Goal: Find specific page/section: Find specific page/section

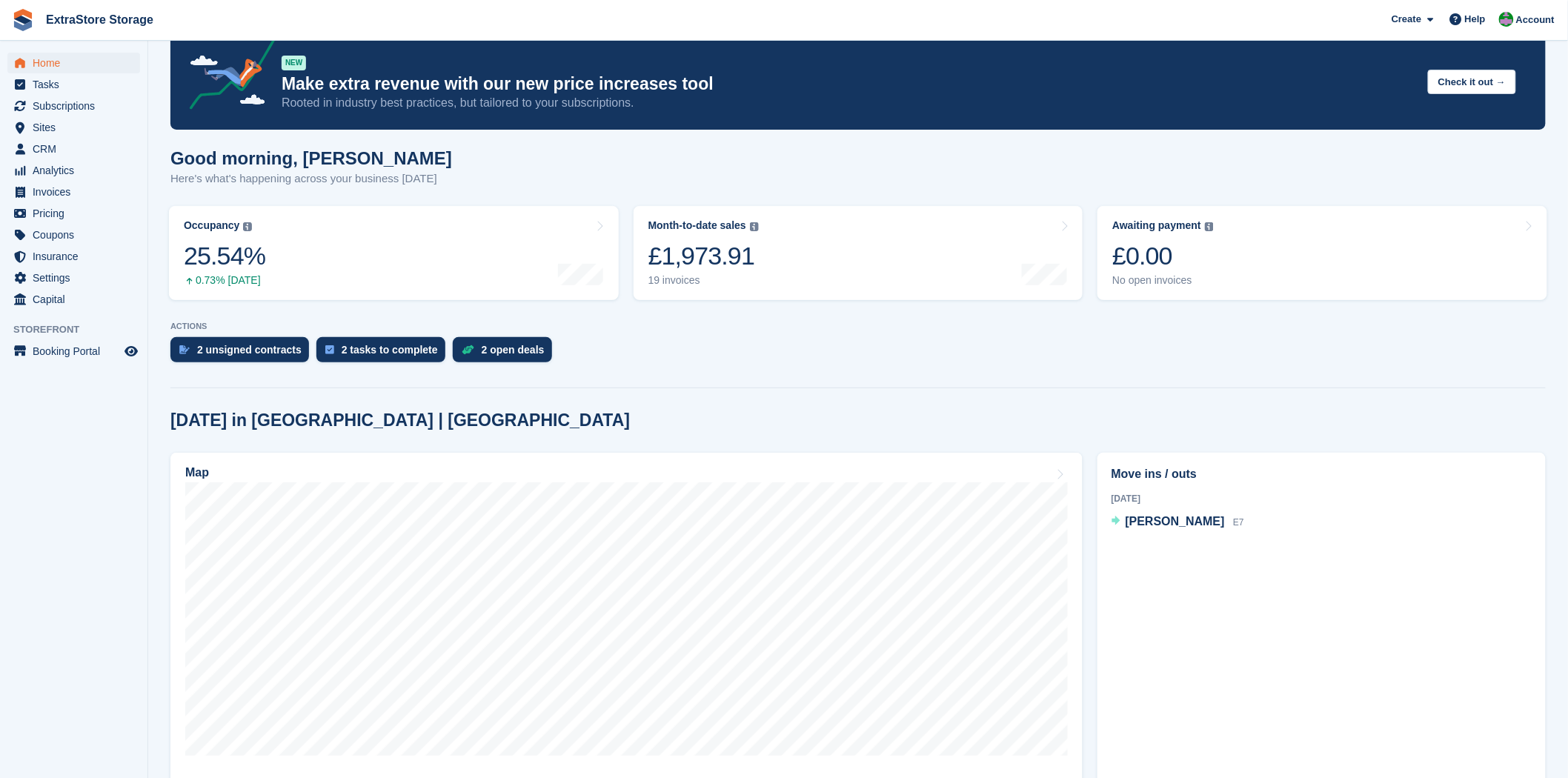
scroll to position [27, 0]
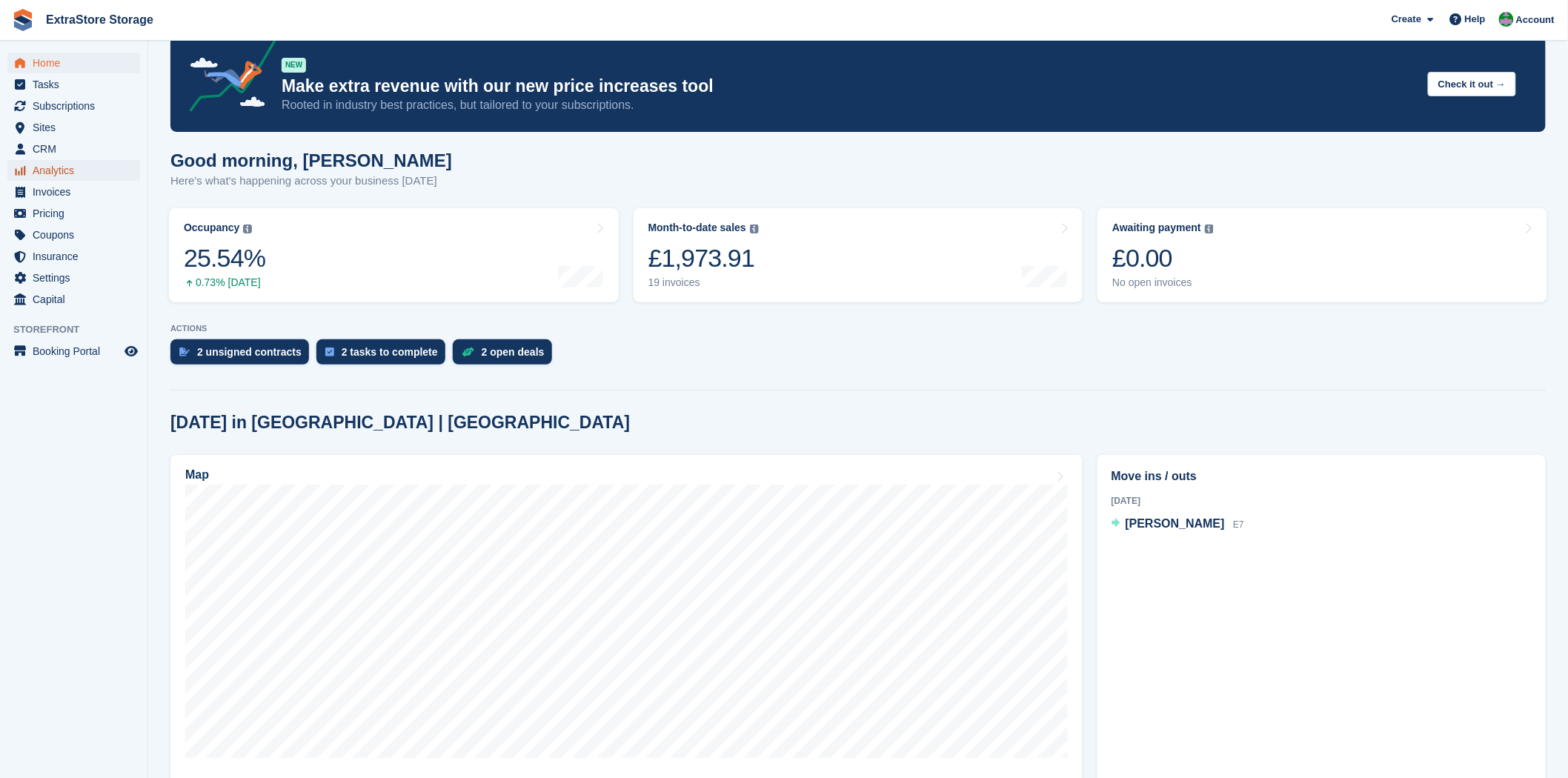
click at [53, 171] on span "Analytics" at bounding box center [77, 170] width 89 height 20
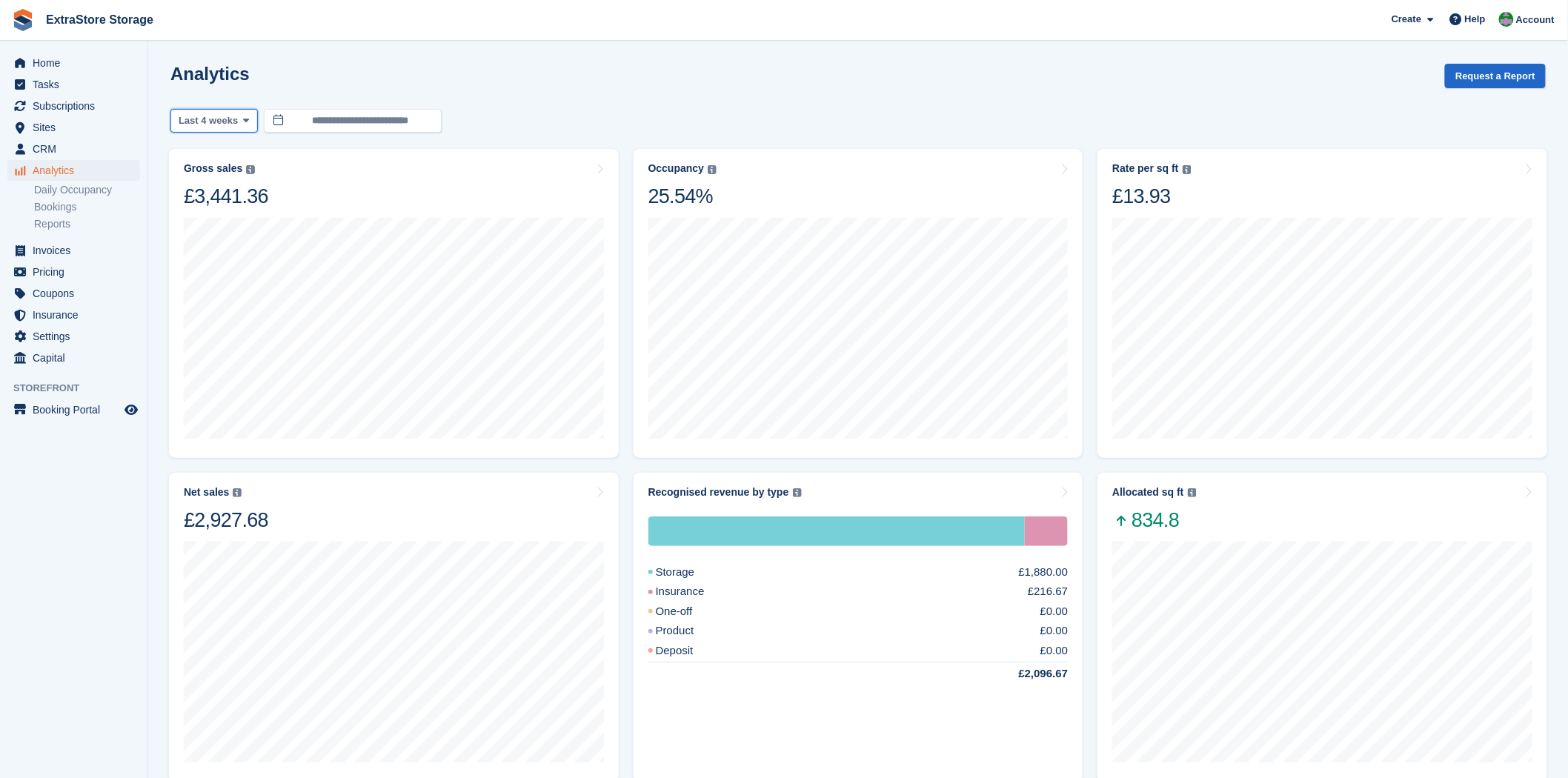
click at [234, 126] on button "Last 4 weeks" at bounding box center [213, 121] width 87 height 24
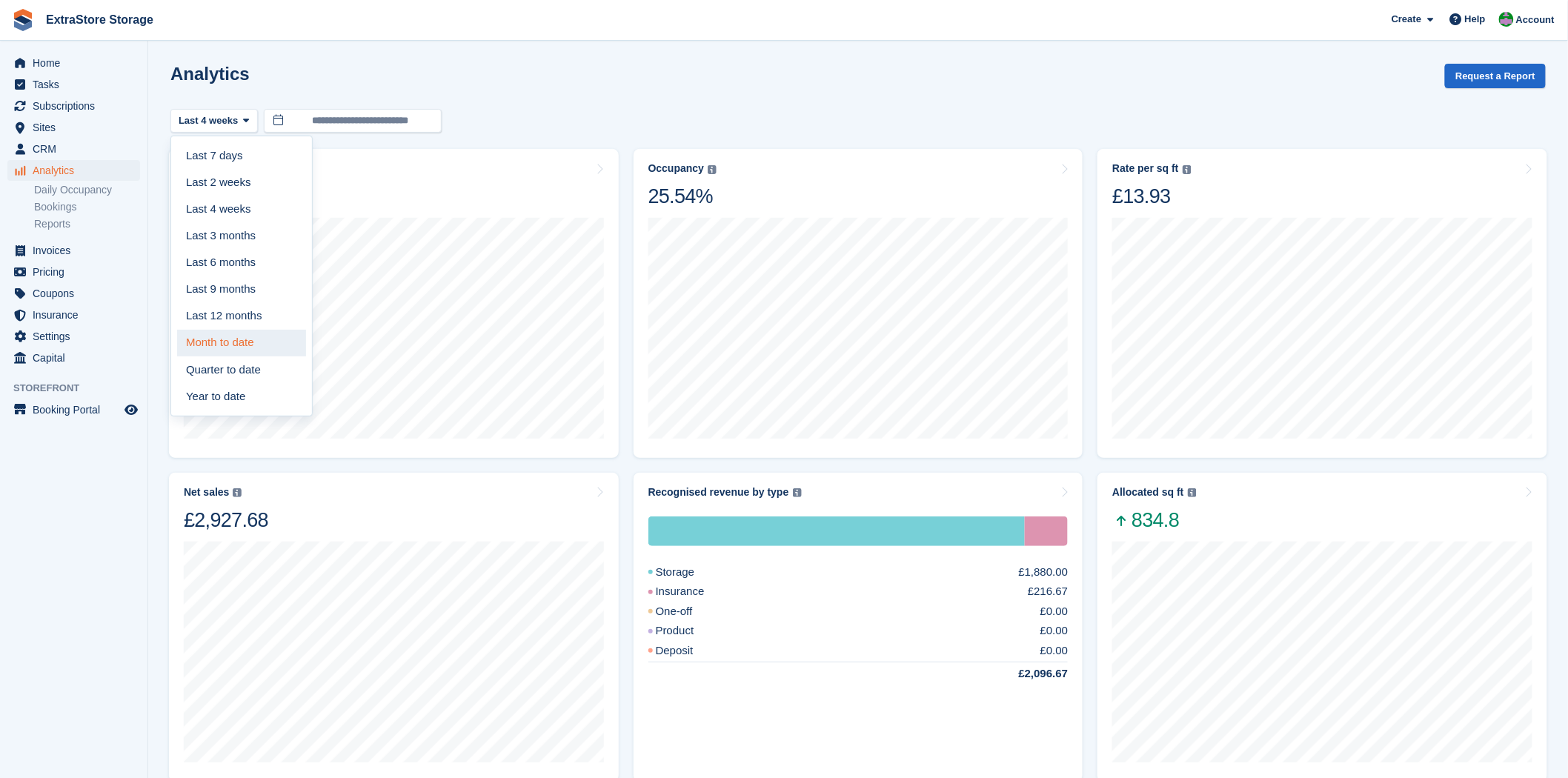
click at [233, 346] on link "Month to date" at bounding box center [241, 342] width 129 height 27
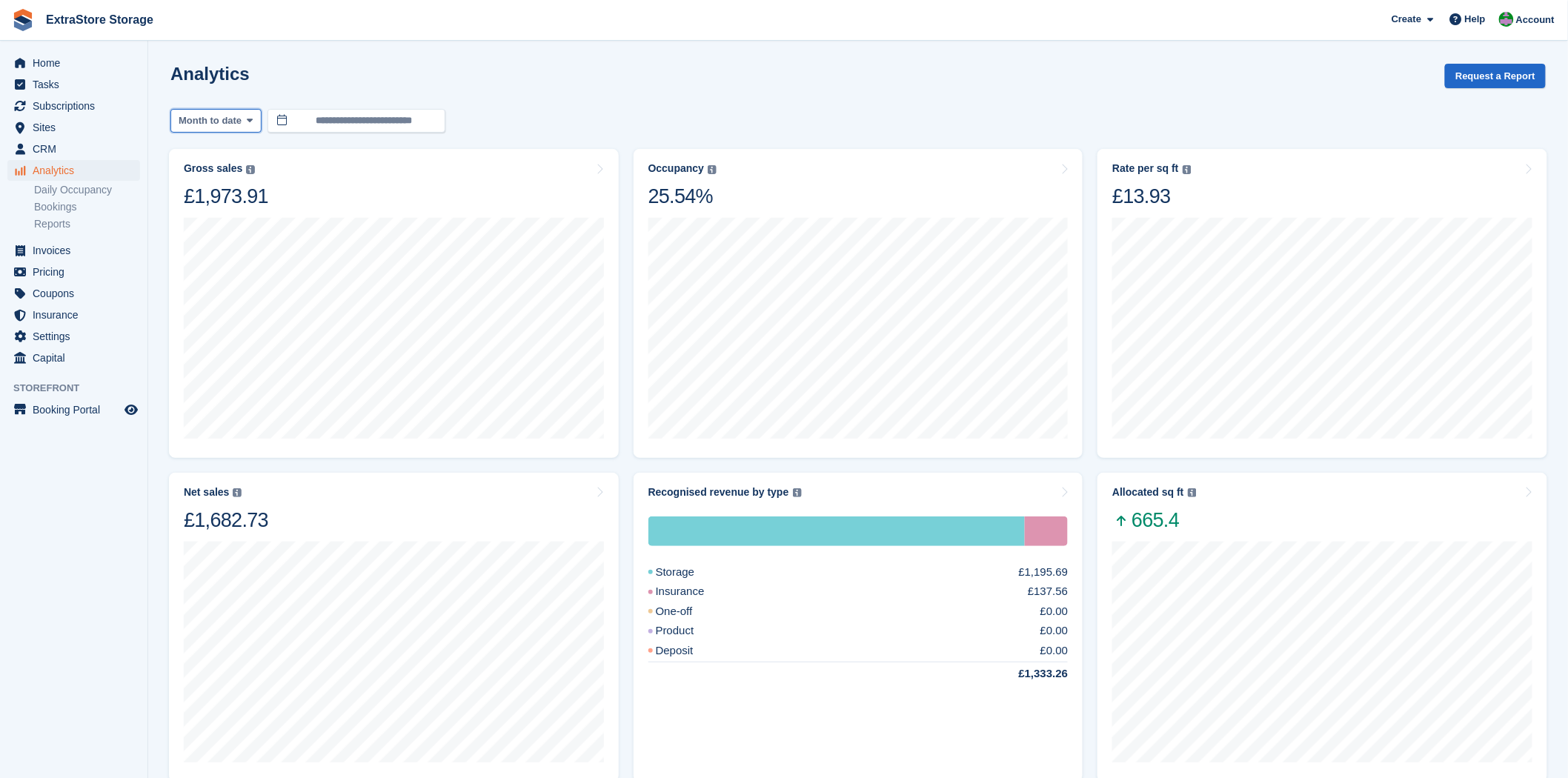
click at [253, 122] on icon at bounding box center [250, 120] width 6 height 10
click at [219, 121] on span "Month to date" at bounding box center [210, 121] width 63 height 15
click at [233, 211] on link "Last 4 weeks" at bounding box center [241, 209] width 129 height 27
click at [71, 207] on link "Bookings" at bounding box center [87, 206] width 106 height 14
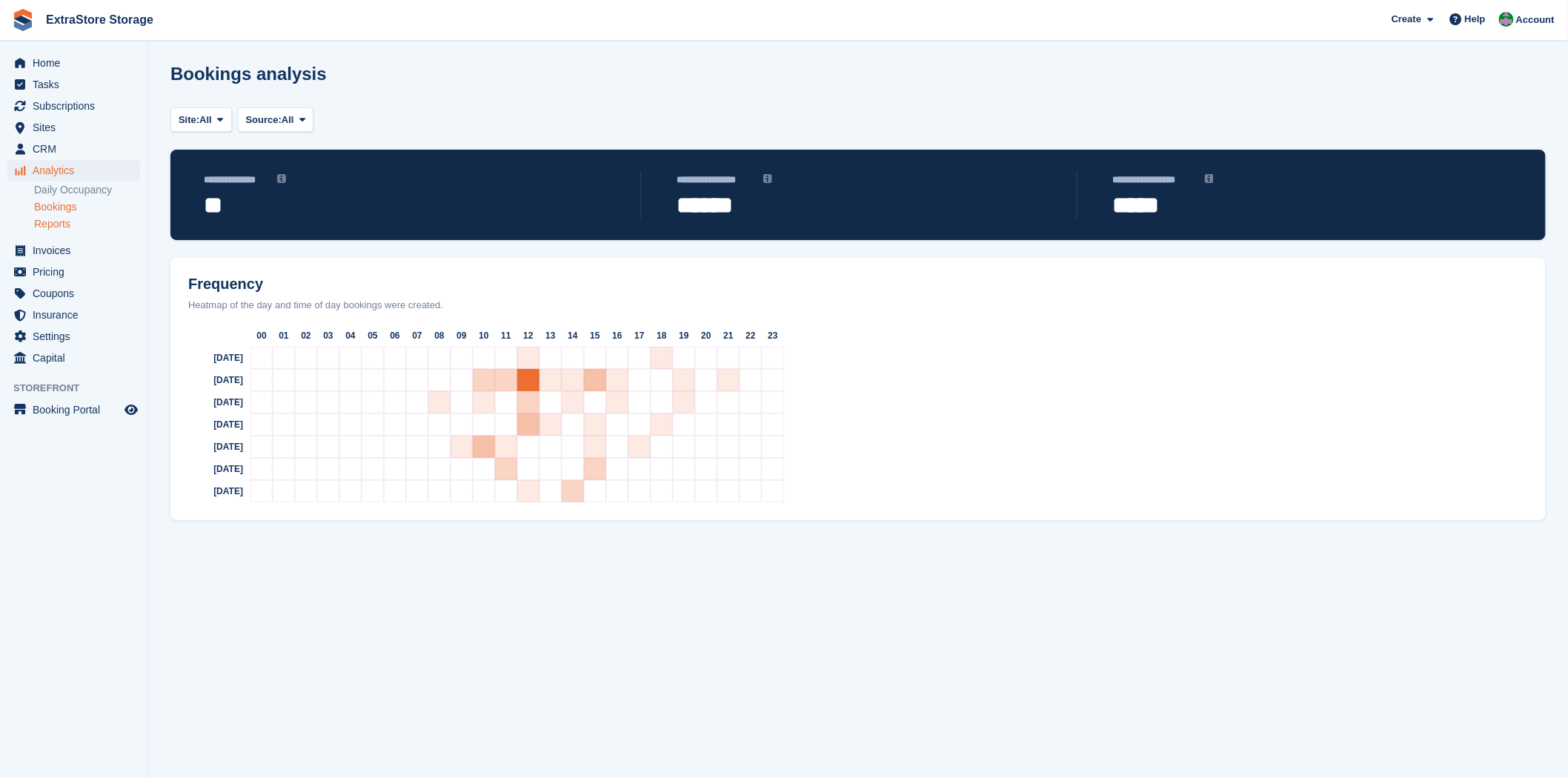
click at [59, 221] on link "Reports" at bounding box center [87, 224] width 106 height 14
